Goal: Task Accomplishment & Management: Manage account settings

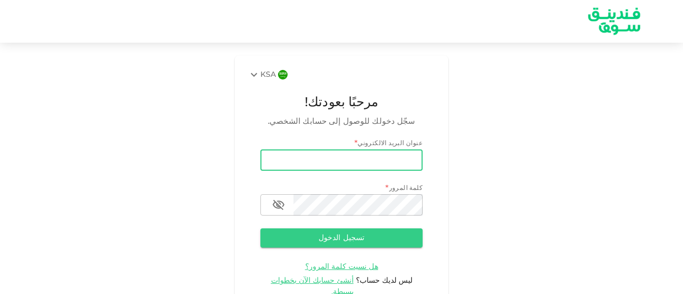
type input "[EMAIL_ADDRESS][DOMAIN_NAME]"
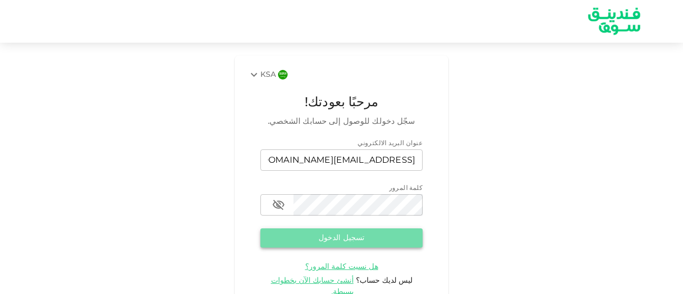
click at [379, 244] on button "تسجيل الدخول" at bounding box center [341, 237] width 162 height 19
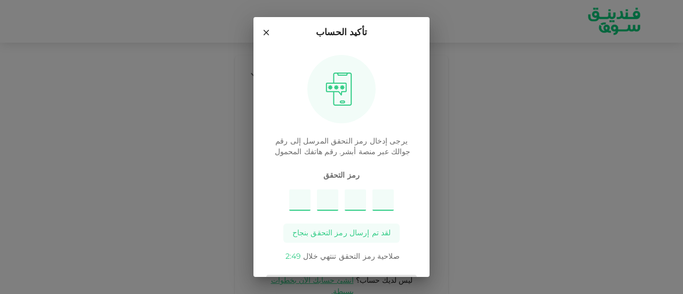
type input "7"
type input "3"
type input "5"
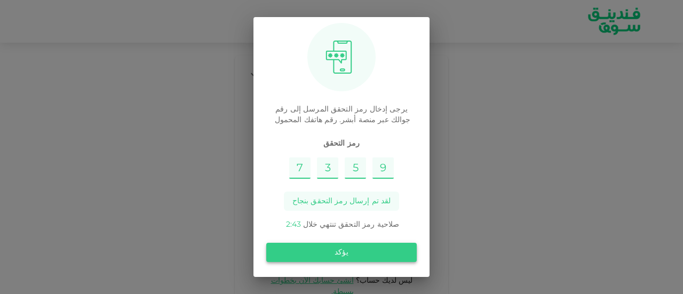
type input "9"
click at [383, 250] on button "يؤكد" at bounding box center [341, 252] width 150 height 19
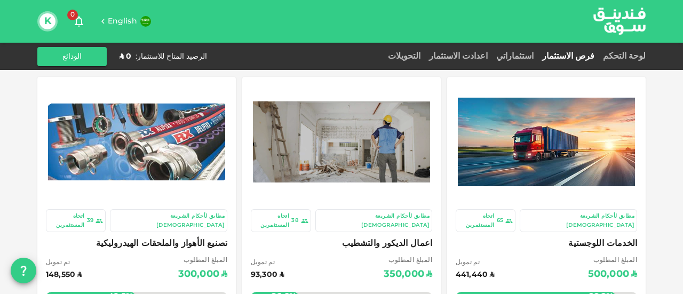
click at [52, 25] on button "K" at bounding box center [47, 21] width 16 height 16
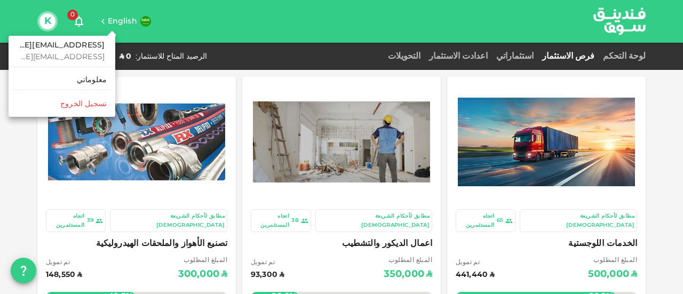
click at [94, 79] on div "معلوماتي" at bounding box center [92, 80] width 30 height 11
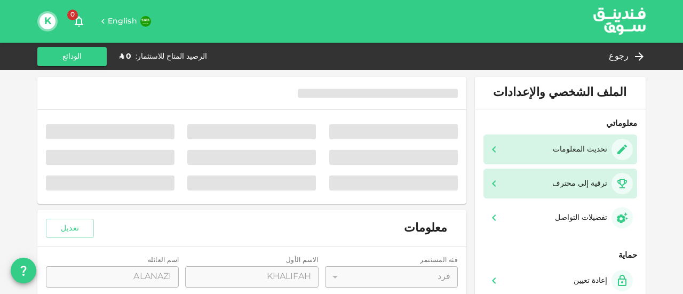
type input "⁦⁨[DATE]⁩⁩"
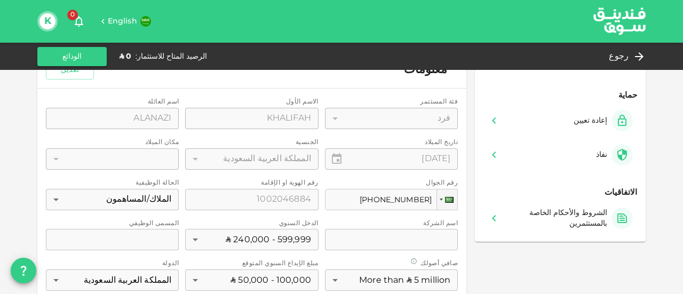
scroll to position [213, 0]
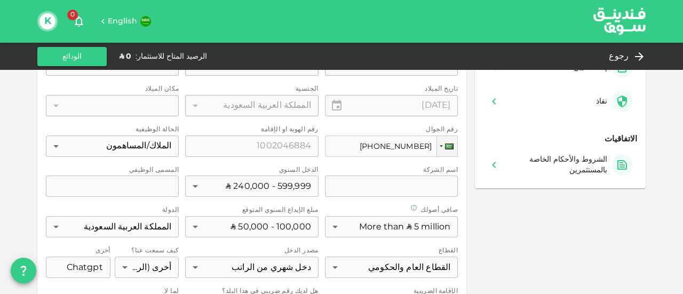
click at [63, 146] on div "فئة المسثتمر فرد 1 ​ الاسم الأول الاسم الأول KHALIFAH الاسم الأول اسم العائلة ا…" at bounding box center [252, 182] width 412 height 277
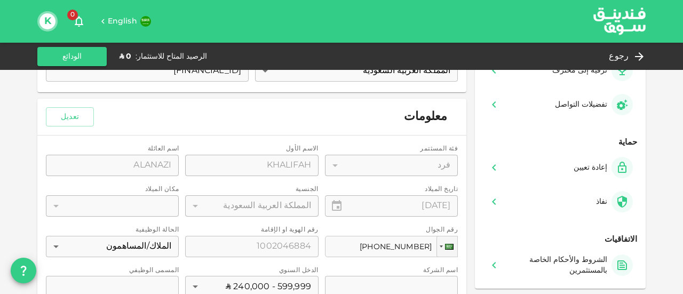
scroll to position [107, 0]
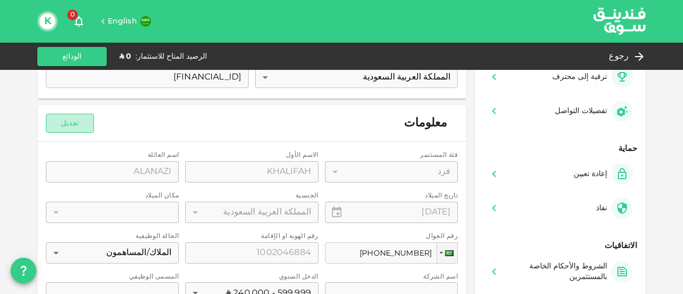
click at [78, 127] on button "تعديل" at bounding box center [70, 123] width 48 height 19
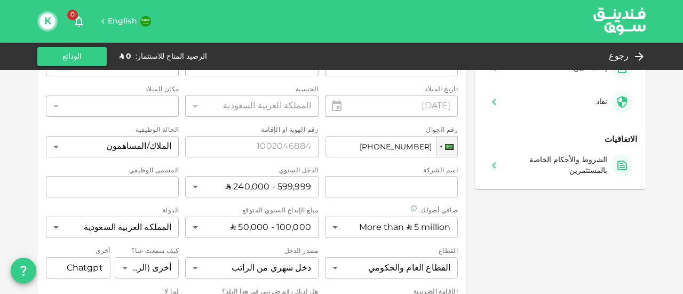
scroll to position [213, 0]
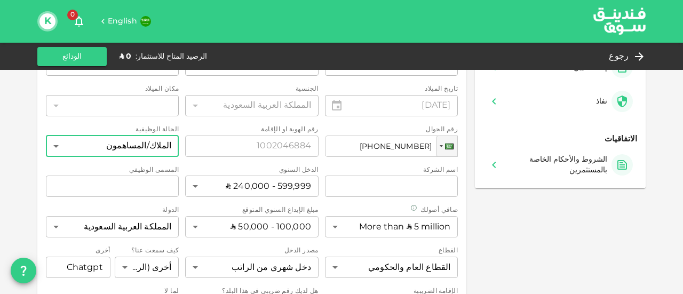
click at [61, 145] on body "English 0 K رجوع الرصيد المتاح للاستثمار : ʢ 0 الودائع الملف الشخصي والإعدادات …" at bounding box center [341, 147] width 683 height 294
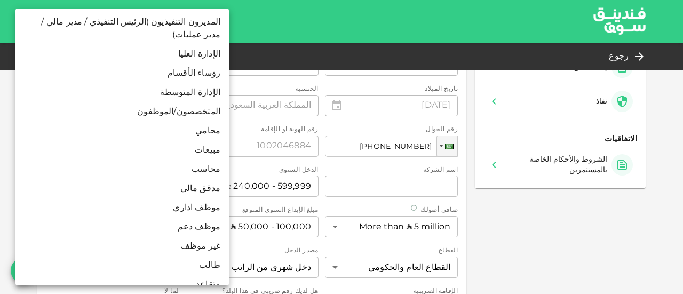
scroll to position [0, 0]
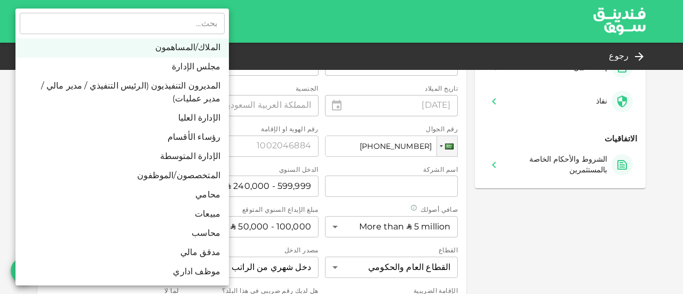
click at [533, 235] on div at bounding box center [341, 147] width 683 height 294
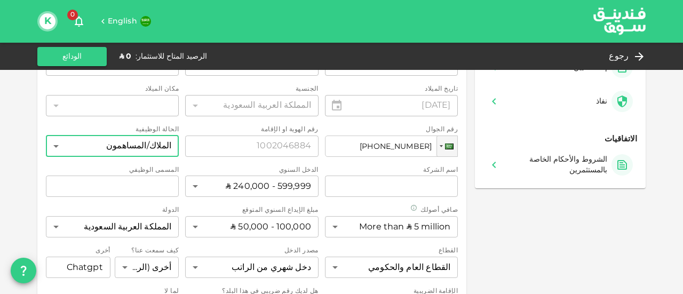
click at [57, 146] on body "English 0 K رجوع الرصيد المتاح للاستثمار : ʢ 0 الودائع الملف الشخصي والإعدادات …" at bounding box center [341, 147] width 683 height 294
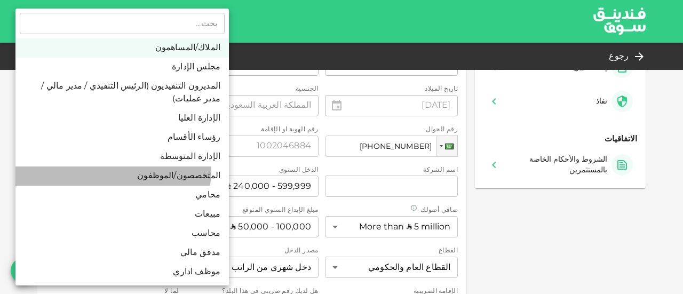
click at [64, 166] on li "المتخصصون/الموظفون" at bounding box center [121, 175] width 213 height 19
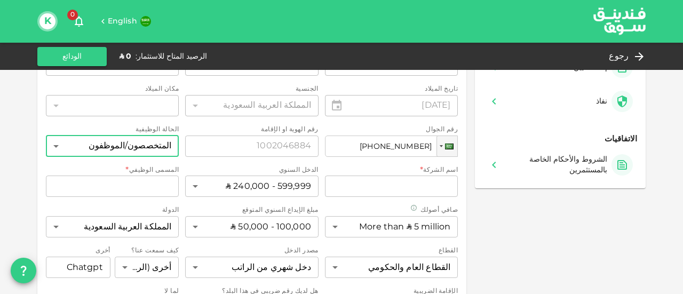
click at [102, 148] on body "English 0 K رجوع الرصيد المتاح للاستثمار : ʢ 0 الودائع الملف الشخصي والإعدادات …" at bounding box center [341, 147] width 683 height 294
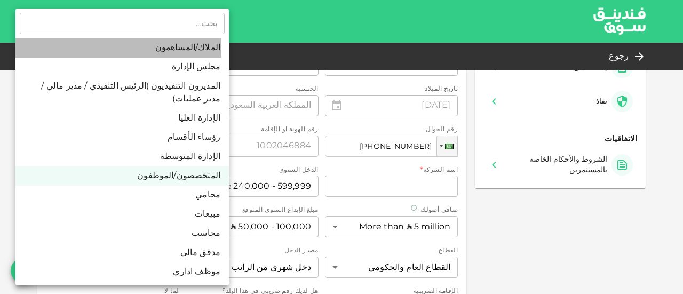
click at [126, 50] on li "الملاك/المساهمون" at bounding box center [121, 47] width 213 height 19
type input "1"
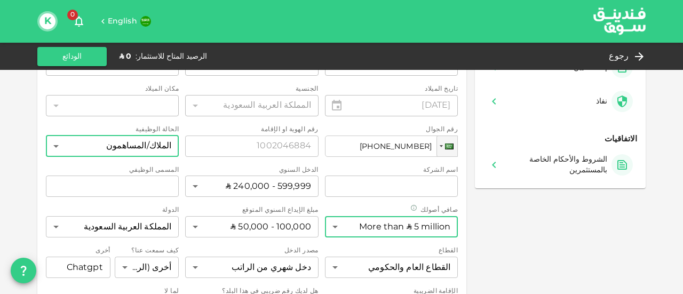
click at [343, 225] on body "English 0 K رجوع الرصيد المتاح للاستثمار : ʢ 0 الودائع الملف الشخصي والإعدادات …" at bounding box center [341, 147] width 683 height 294
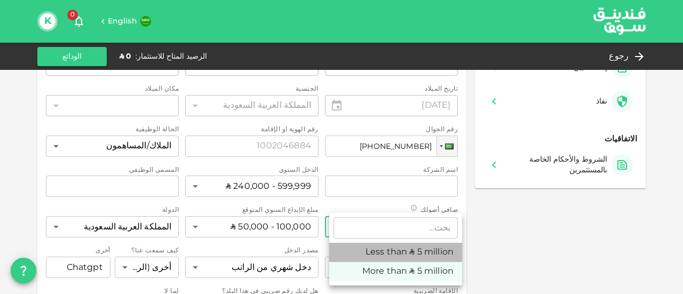
click at [348, 249] on li "Less than ʢ 5 million" at bounding box center [395, 252] width 133 height 19
type input "1"
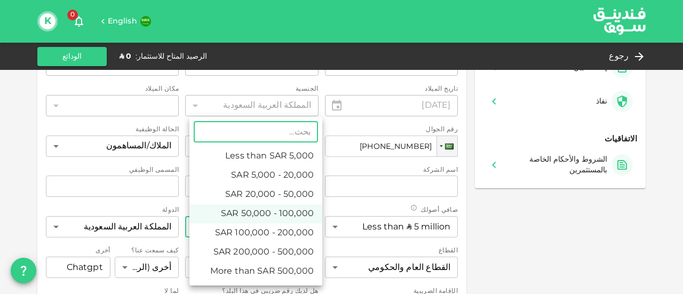
click at [197, 230] on body "English 0 K رجوع الرصيد المتاح للاستثمار : ʢ 0 الودائع الملف الشخصي والإعدادات …" at bounding box center [341, 147] width 683 height 294
click at [222, 156] on li "Less than ʢ 5,000" at bounding box center [255, 156] width 133 height 19
type input "1"
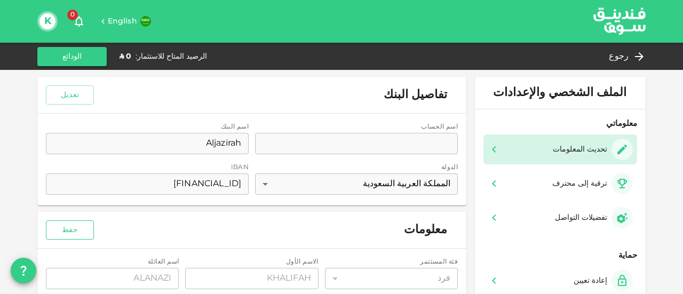
click at [89, 230] on button "حفظ" at bounding box center [70, 229] width 48 height 19
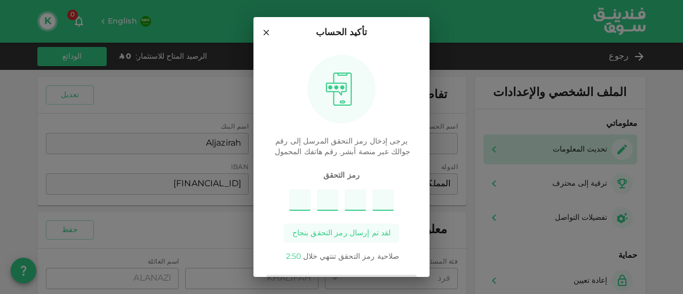
type input "8"
type input "4"
type input "7"
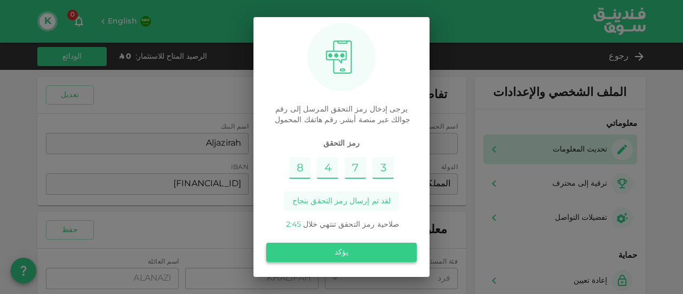
type input "3"
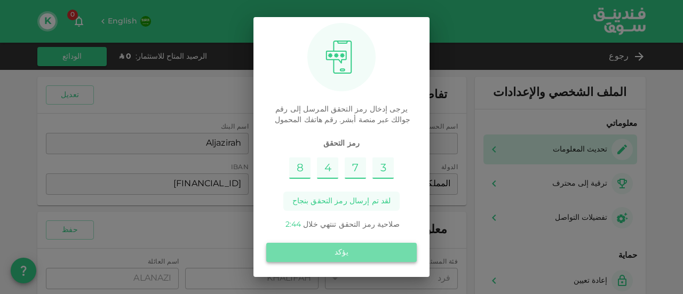
click at [363, 251] on button "يؤكد" at bounding box center [341, 252] width 150 height 19
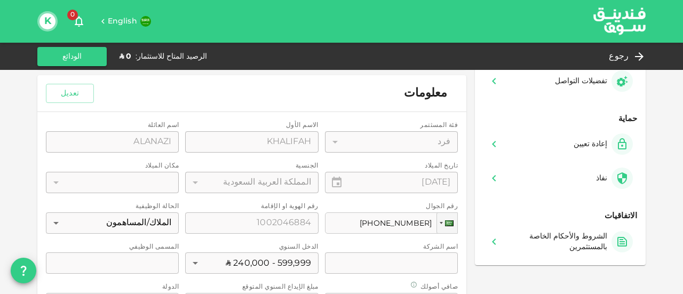
scroll to position [160, 0]
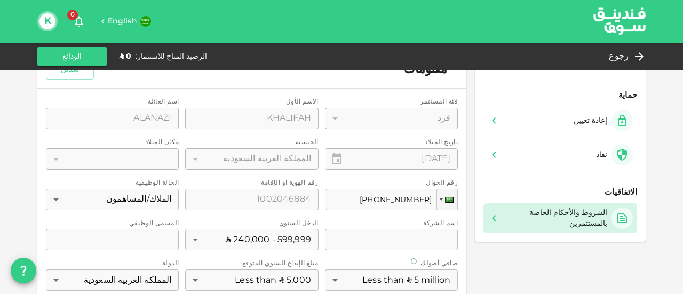
click at [526, 219] on div "الشروط والأحكام الخاصة بالمستثمرين" at bounding box center [555, 217] width 102 height 21
